Goal: Check status: Check status

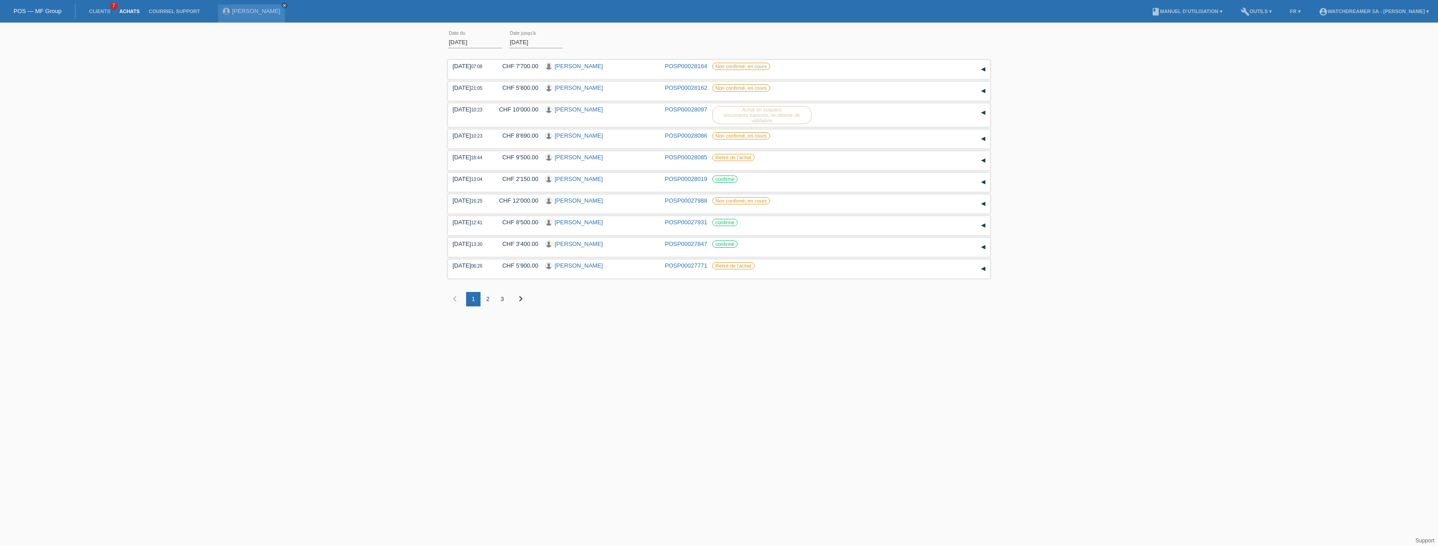
click at [135, 10] on link "Achats" at bounding box center [129, 11] width 29 height 5
click at [138, 10] on link "Achats" at bounding box center [129, 11] width 29 height 5
click at [282, 5] on icon "close" at bounding box center [284, 5] width 5 height 5
click at [472, 40] on input "[DATE]" at bounding box center [475, 42] width 54 height 11
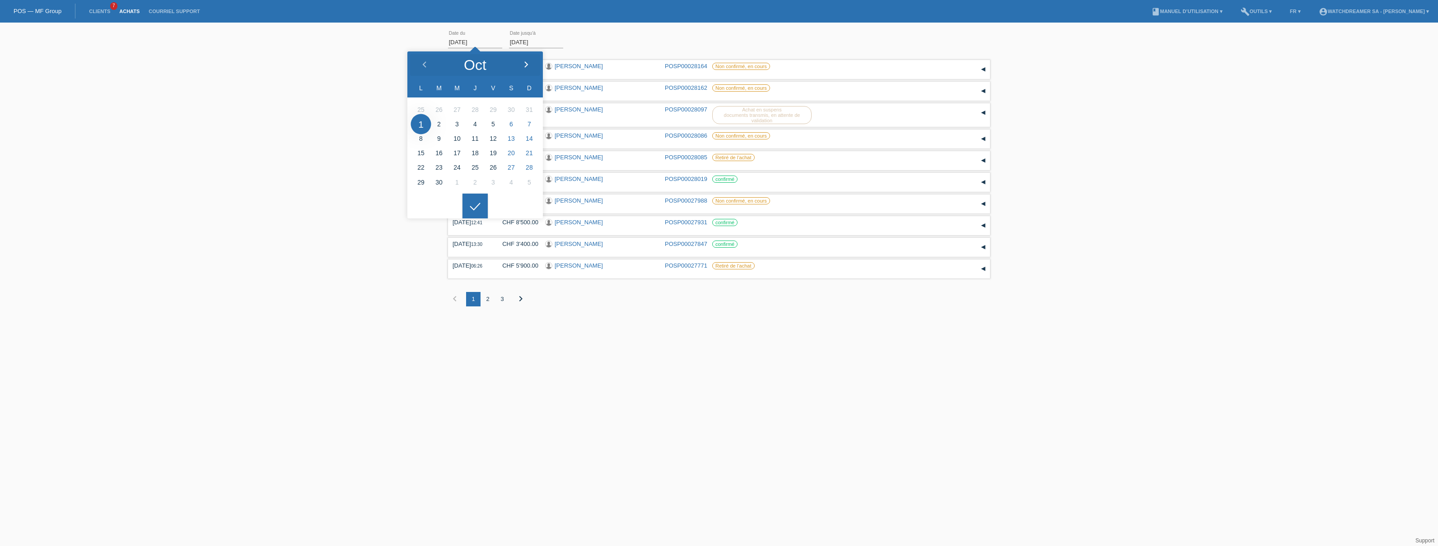
click at [522, 64] on icon at bounding box center [525, 64] width 7 height 7
click at [475, 191] on ul at bounding box center [474, 146] width 135 height 96
click at [473, 204] on icon at bounding box center [475, 207] width 14 height 8
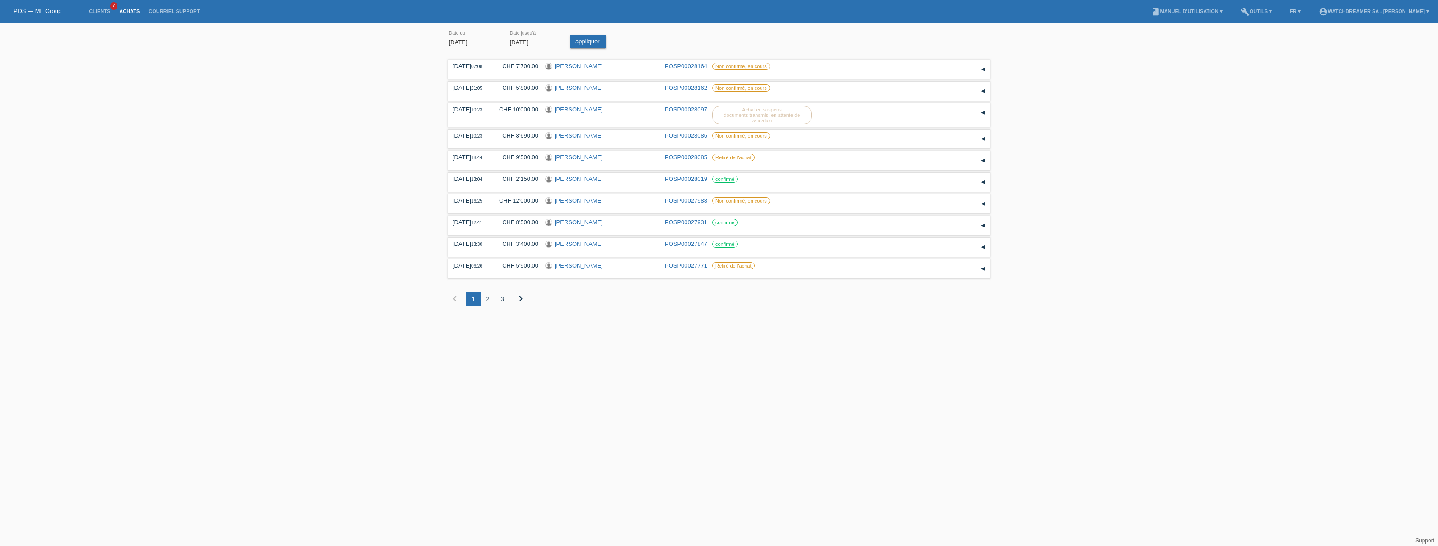
click at [535, 41] on input "[DATE]" at bounding box center [536, 42] width 54 height 11
click at [471, 43] on input "[DATE]" at bounding box center [475, 42] width 54 height 11
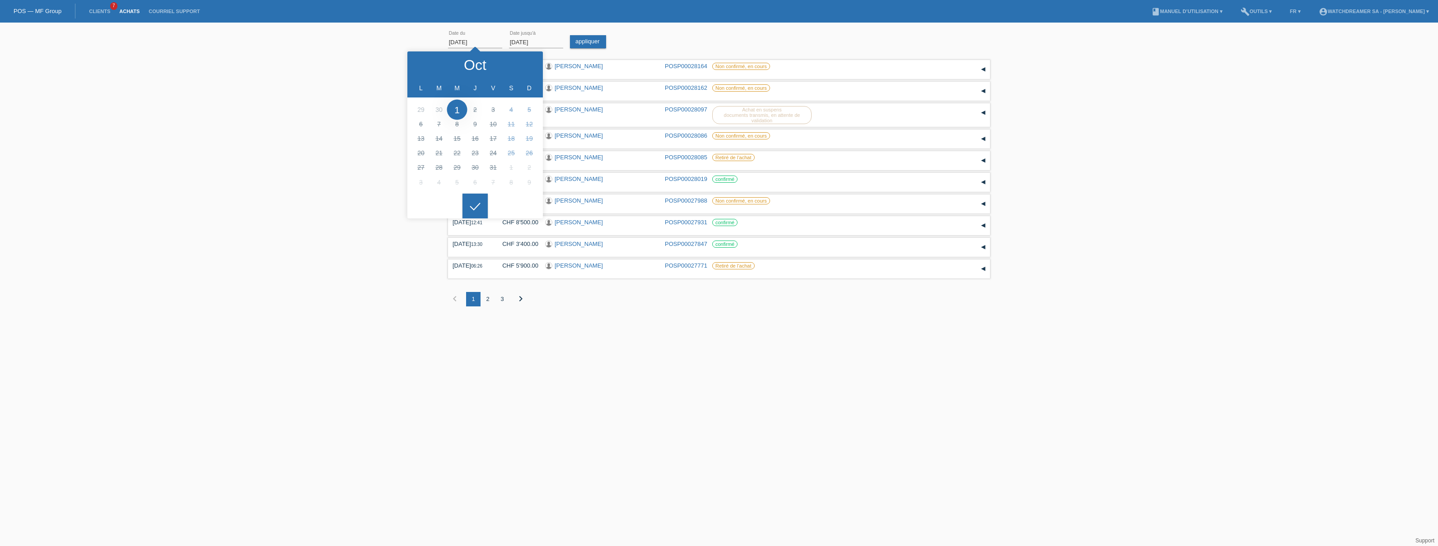
click at [418, 111] on li at bounding box center [421, 109] width 18 height 14
click at [420, 109] on li at bounding box center [421, 109] width 18 height 14
click at [446, 126] on ul at bounding box center [474, 146] width 135 height 96
click at [436, 122] on ul at bounding box center [474, 146] width 135 height 96
click at [435, 109] on li at bounding box center [439, 109] width 18 height 14
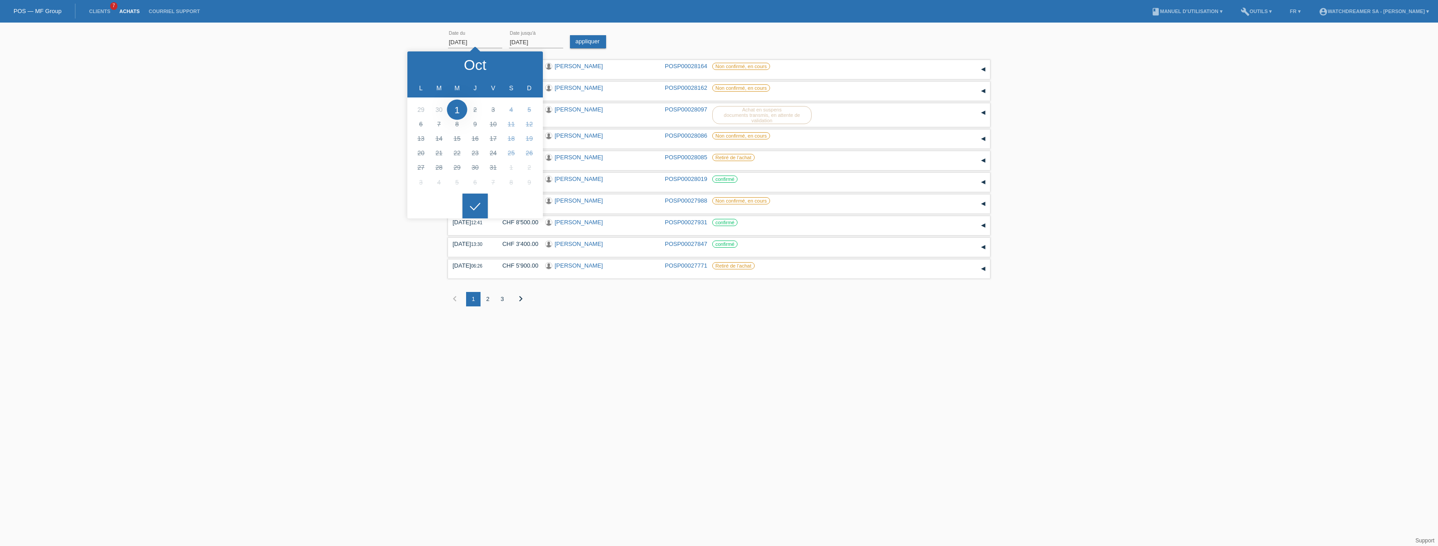
click at [435, 108] on li at bounding box center [439, 109] width 18 height 14
click at [441, 107] on li at bounding box center [439, 109] width 18 height 14
click at [418, 107] on li at bounding box center [421, 109] width 18 height 14
click at [470, 200] on div at bounding box center [474, 206] width 25 height 25
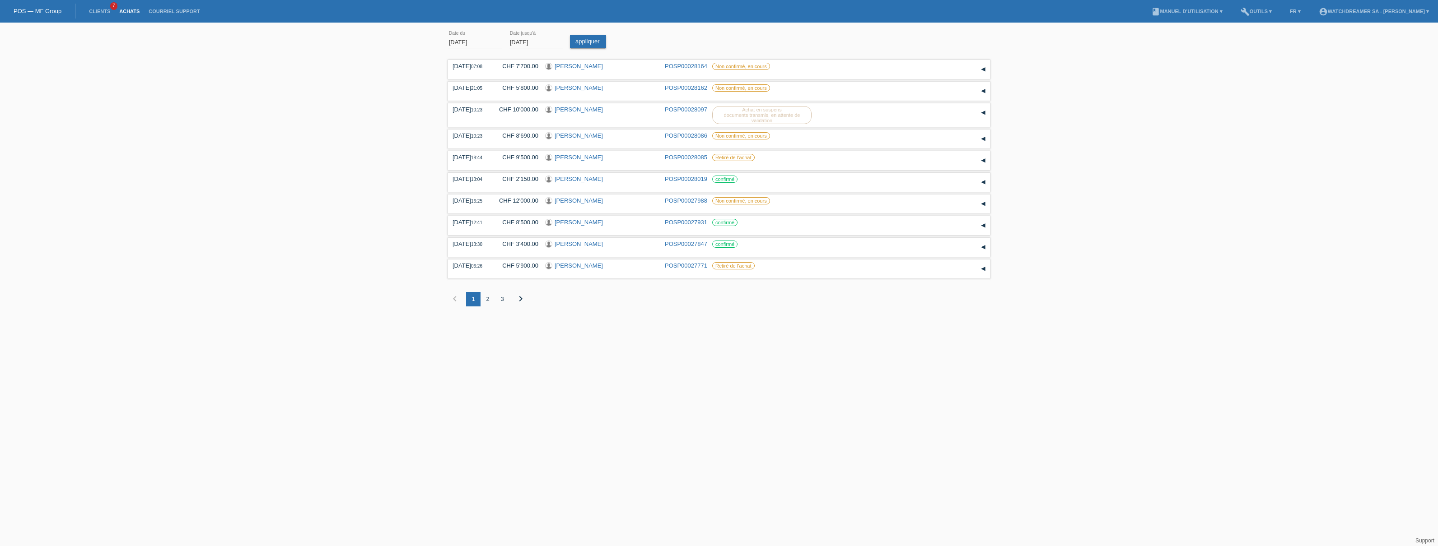
click at [464, 43] on input "[DATE]" at bounding box center [475, 42] width 54 height 11
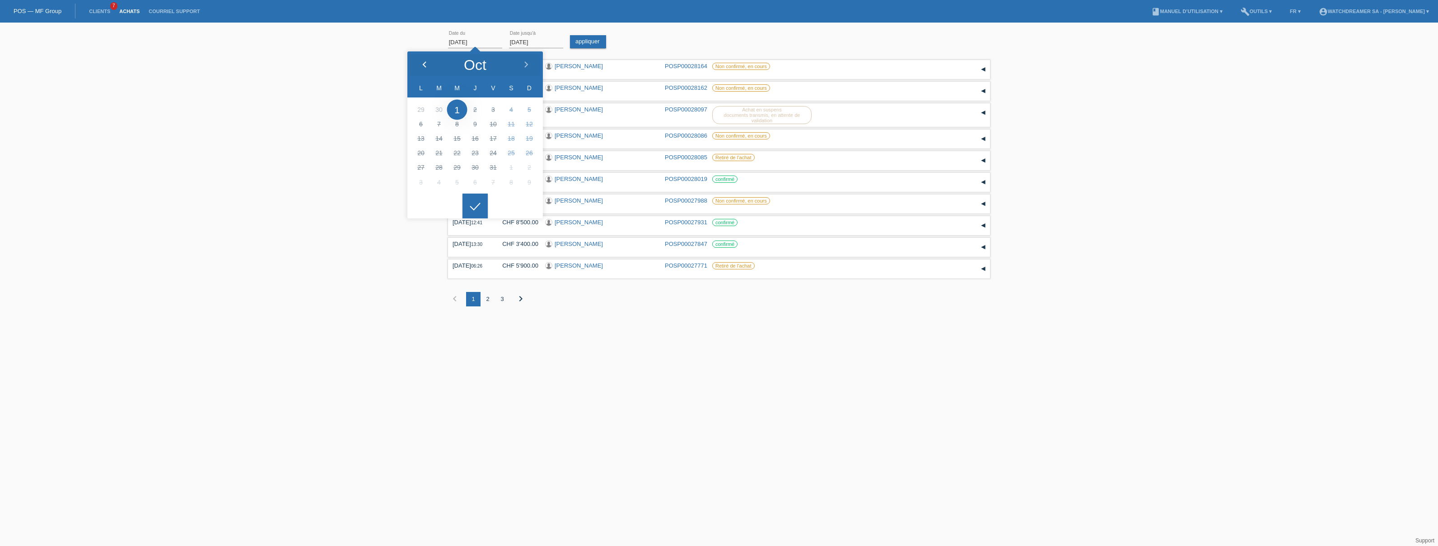
click at [426, 63] on icon at bounding box center [424, 64] width 7 height 7
type input "[DATE]"
click at [580, 35] on link "appliquer" at bounding box center [588, 41] width 36 height 13
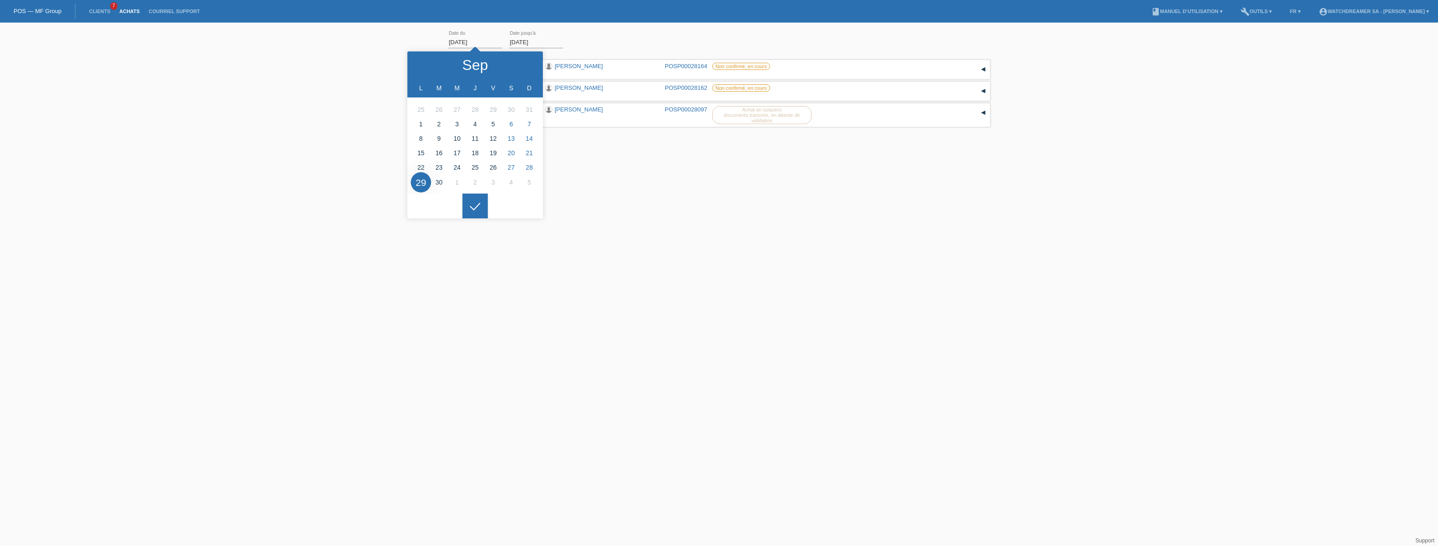
click at [322, 86] on div "29.09.2025 error Date du 01.10.2025 error Date jusqu'à appliquer 07:08 Date" at bounding box center [719, 87] width 1438 height 121
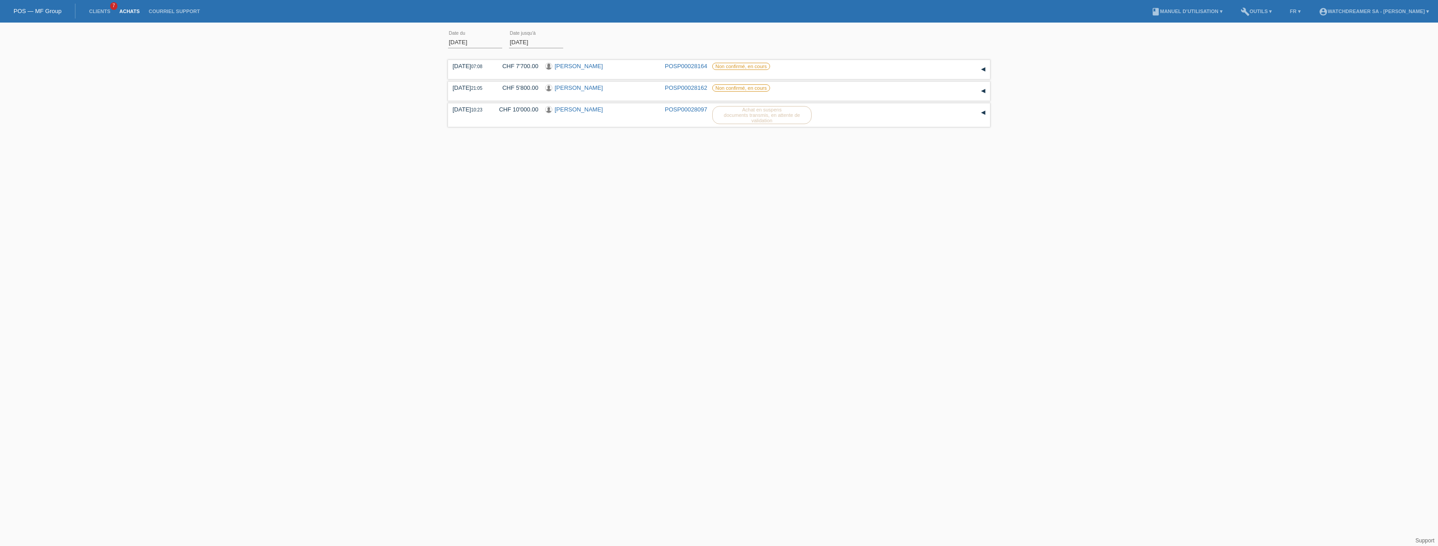
click at [124, 14] on link "Achats" at bounding box center [129, 11] width 29 height 5
